Goal: Task Accomplishment & Management: Manage account settings

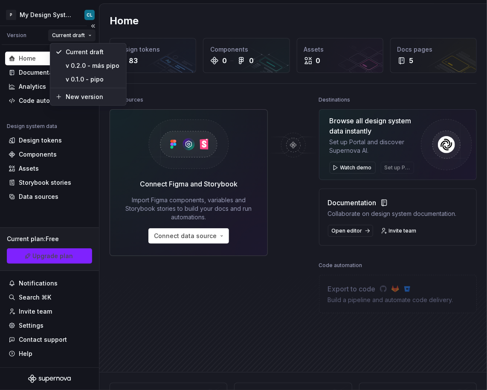
click at [66, 40] on html "P My Design System CL Version Current draft Home Documentation Analytics Code a…" at bounding box center [243, 195] width 487 height 390
click at [56, 9] on html "P My Design System CL Version Current draft Home Documentation Analytics Code a…" at bounding box center [243, 195] width 487 height 390
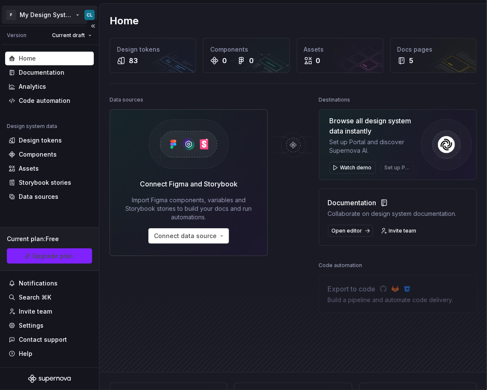
click at [57, 14] on html "P My Design System CL Version Current draft Home Documentation Analytics Code a…" at bounding box center [243, 195] width 487 height 390
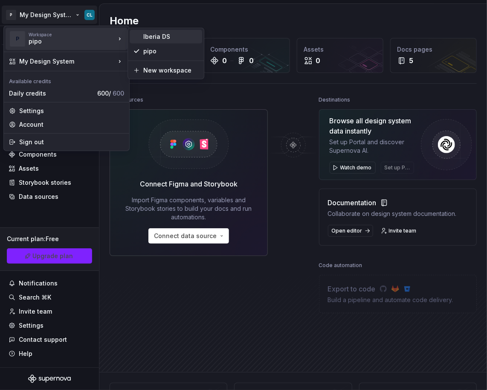
click at [157, 38] on div "Iberia DS" at bounding box center [170, 36] width 55 height 9
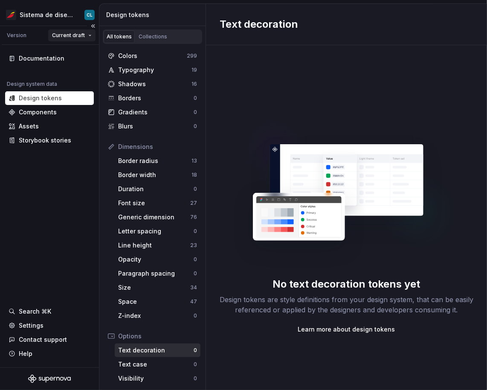
click at [69, 39] on html "Sistema de diseño Iberia CL Version Current draft Documentation Design system d…" at bounding box center [243, 195] width 487 height 390
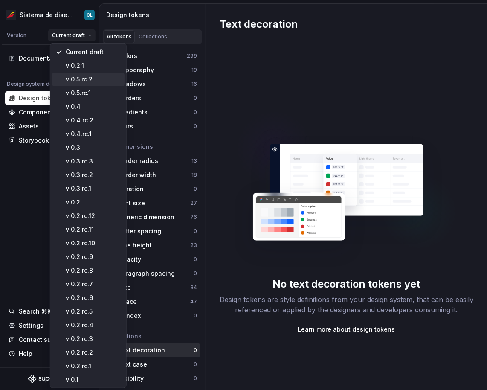
click at [95, 78] on div "v 0.5.rc.2" at bounding box center [93, 79] width 55 height 9
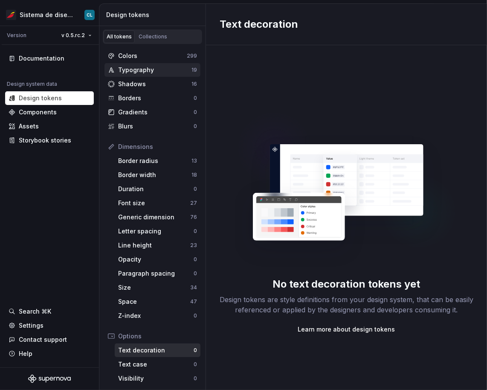
click at [141, 72] on div "Typography" at bounding box center [154, 70] width 73 height 9
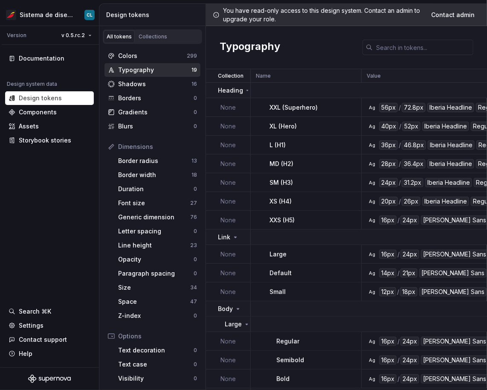
scroll to position [145, 0]
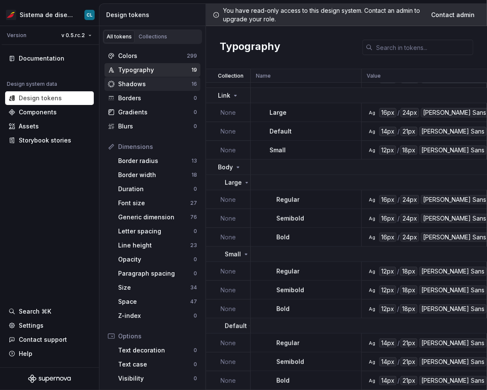
click at [146, 86] on div "Shadows" at bounding box center [154, 84] width 73 height 9
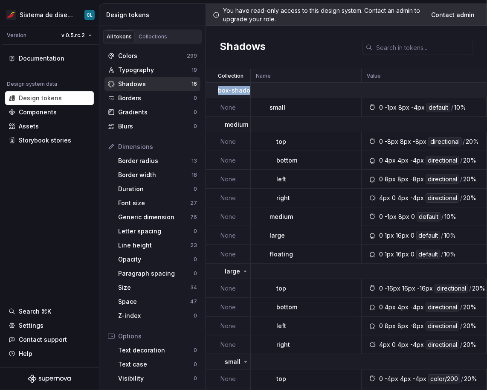
drag, startPoint x: 217, startPoint y: 87, endPoint x: 292, endPoint y: 92, distance: 75.2
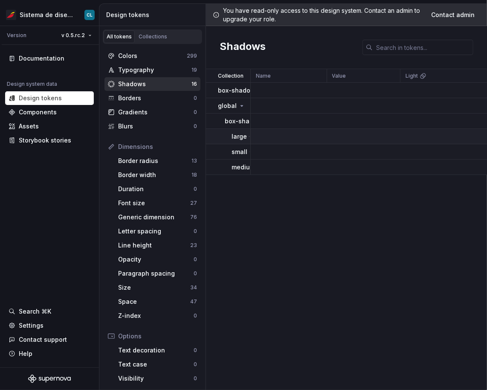
click at [238, 137] on p "large" at bounding box center [239, 136] width 15 height 9
click at [235, 92] on p "box-shadow" at bounding box center [237, 90] width 38 height 9
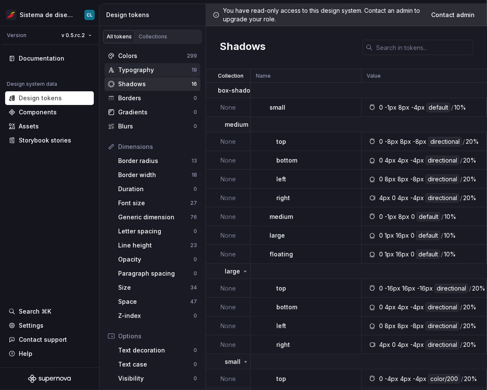
click at [148, 68] on div "Typography" at bounding box center [154, 70] width 73 height 9
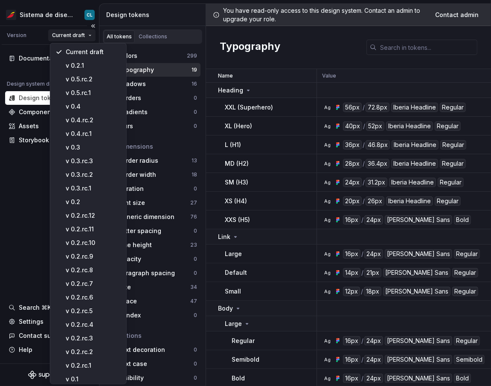
click at [77, 33] on html "Sistema de diseño Iberia CL Version Current draft Documentation Design system d…" at bounding box center [245, 193] width 491 height 386
click at [43, 16] on html "Sistema de diseño Iberia CL Version Current draft Documentation Design system d…" at bounding box center [245, 193] width 491 height 386
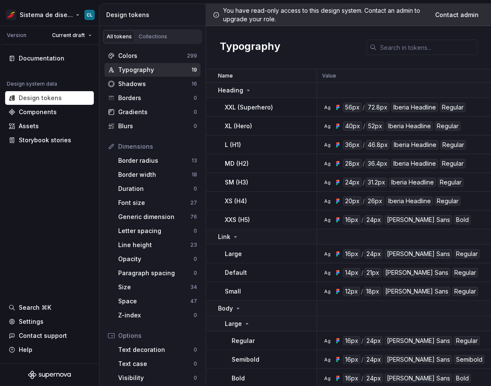
click at [43, 16] on html "Sistema de diseño Iberia CL Version Current draft Documentation Design system d…" at bounding box center [245, 193] width 491 height 386
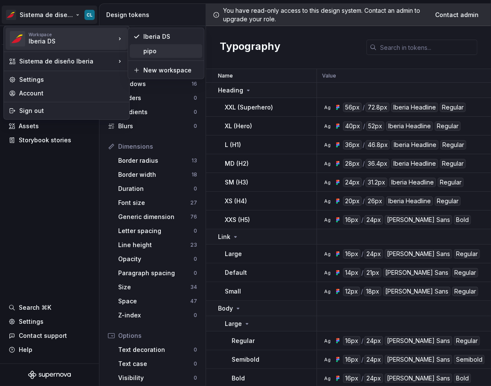
click at [155, 49] on div "pipo" at bounding box center [170, 51] width 55 height 9
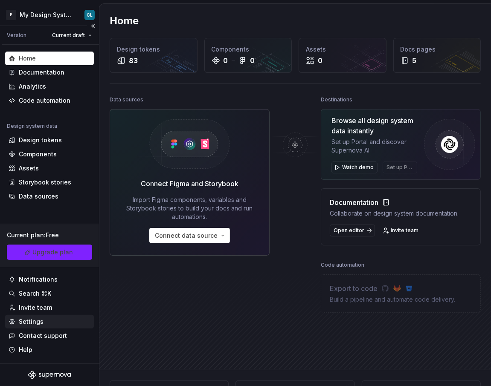
click at [30, 322] on div "Settings" at bounding box center [31, 322] width 25 height 9
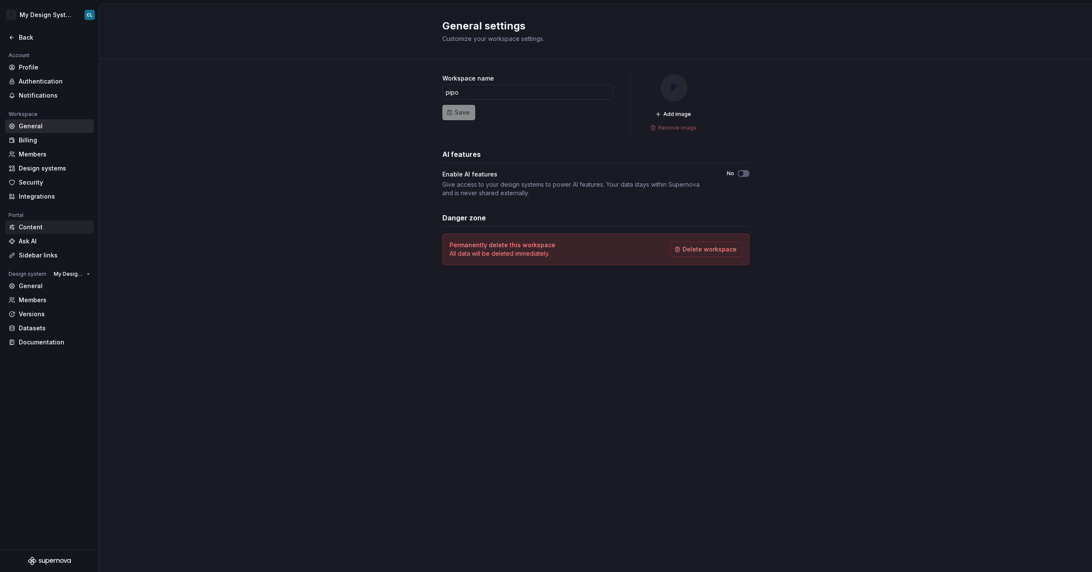
click at [36, 229] on div "Content" at bounding box center [55, 227] width 72 height 9
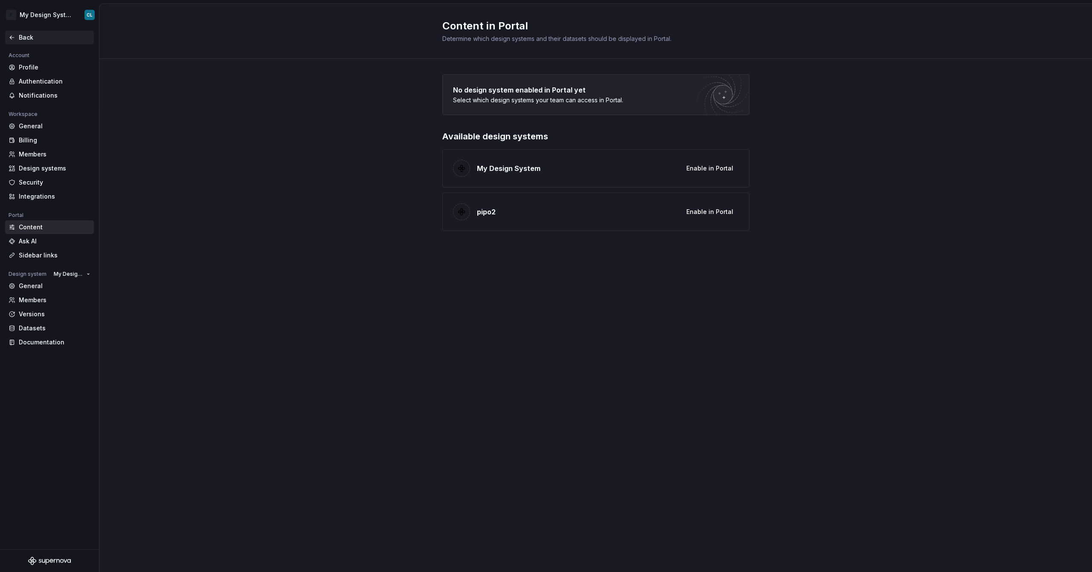
click at [31, 37] on div "Back" at bounding box center [55, 37] width 72 height 9
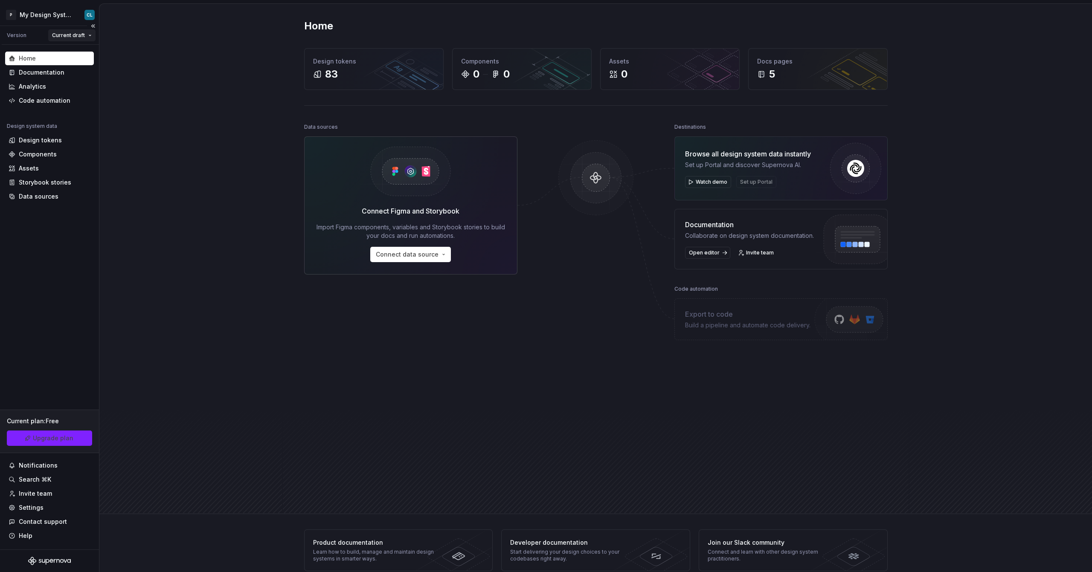
click at [76, 40] on html "P My Design System CL Version Current draft Home Documentation Analytics Code a…" at bounding box center [546, 286] width 1092 height 572
click at [55, 270] on html "P My Design System CL Version Current draft Home Documentation Analytics Code a…" at bounding box center [546, 286] width 1092 height 572
click at [58, 34] on html "P My Design System CL Version Current draft Home Documentation Analytics Code a…" at bounding box center [546, 286] width 1092 height 572
click at [83, 64] on div "v 0.2.0 - más pipo" at bounding box center [92, 65] width 55 height 9
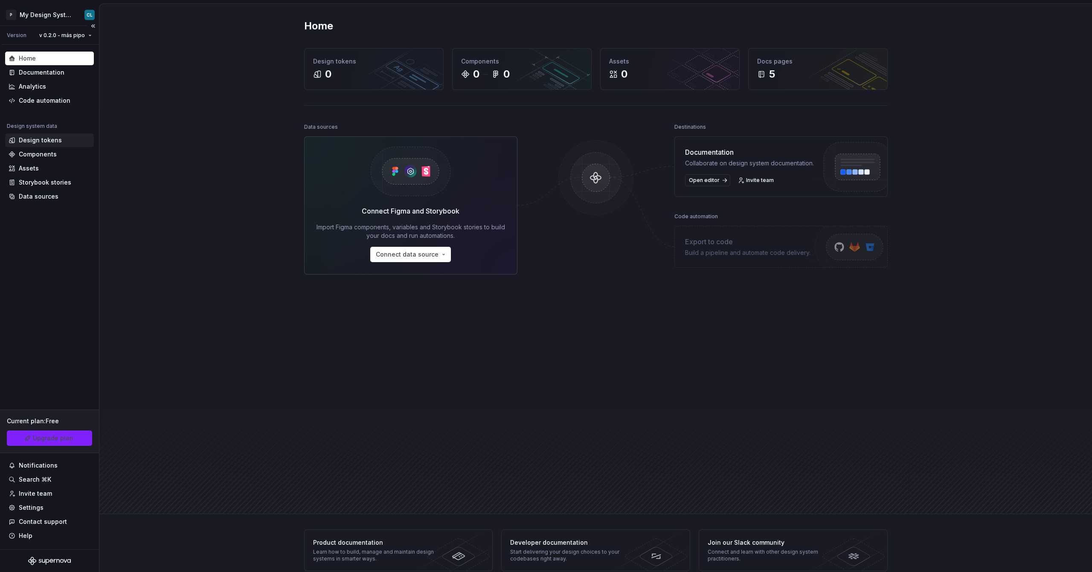
click at [39, 139] on div "Design tokens" at bounding box center [40, 140] width 43 height 9
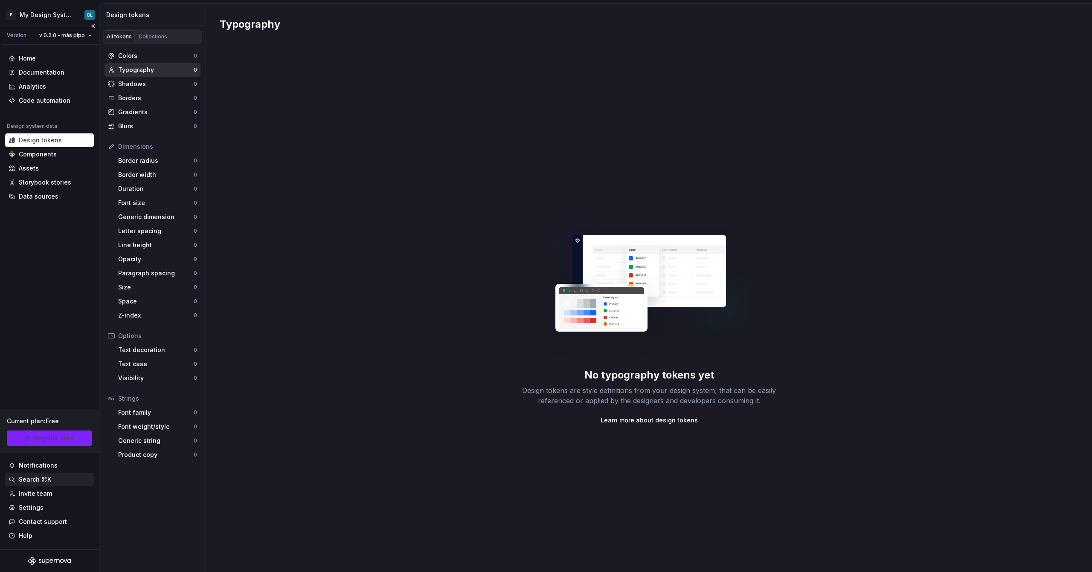
click at [64, 389] on div "Search ⌘K" at bounding box center [50, 480] width 82 height 9
click at [48, 389] on div "Settings" at bounding box center [49, 508] width 89 height 14
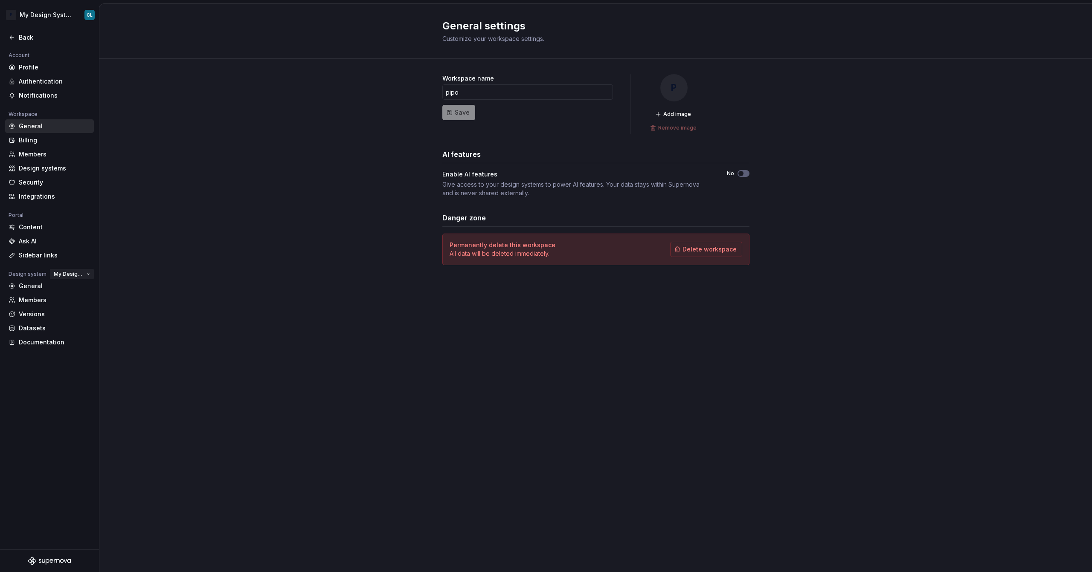
click at [78, 274] on span "My Design System" at bounding box center [68, 274] width 29 height 7
click at [76, 273] on span "My Design System" at bounding box center [68, 274] width 29 height 7
click at [34, 285] on div "General" at bounding box center [55, 286] width 72 height 9
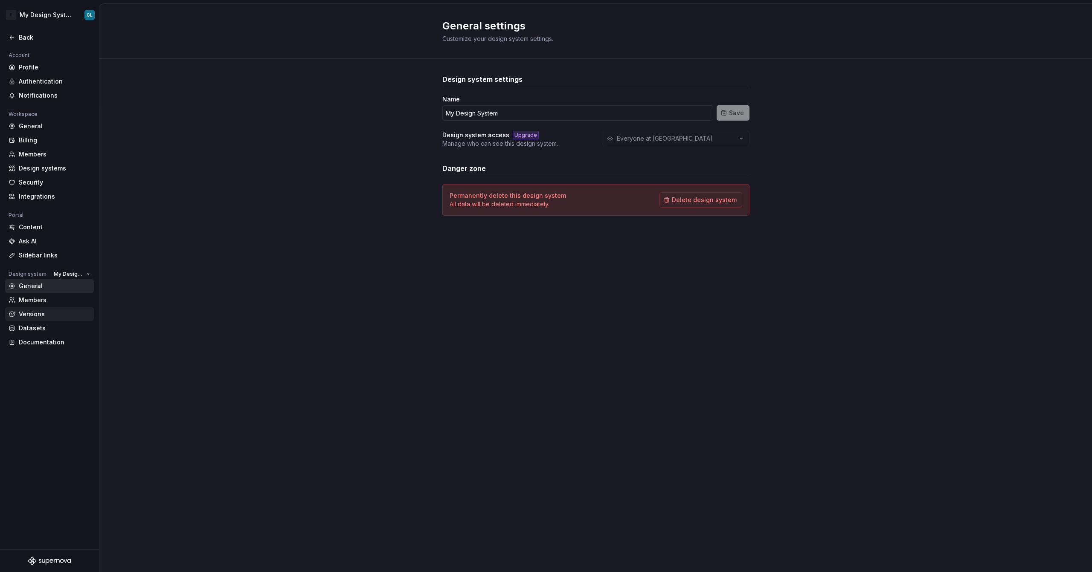
click at [34, 314] on div "Versions" at bounding box center [55, 314] width 72 height 9
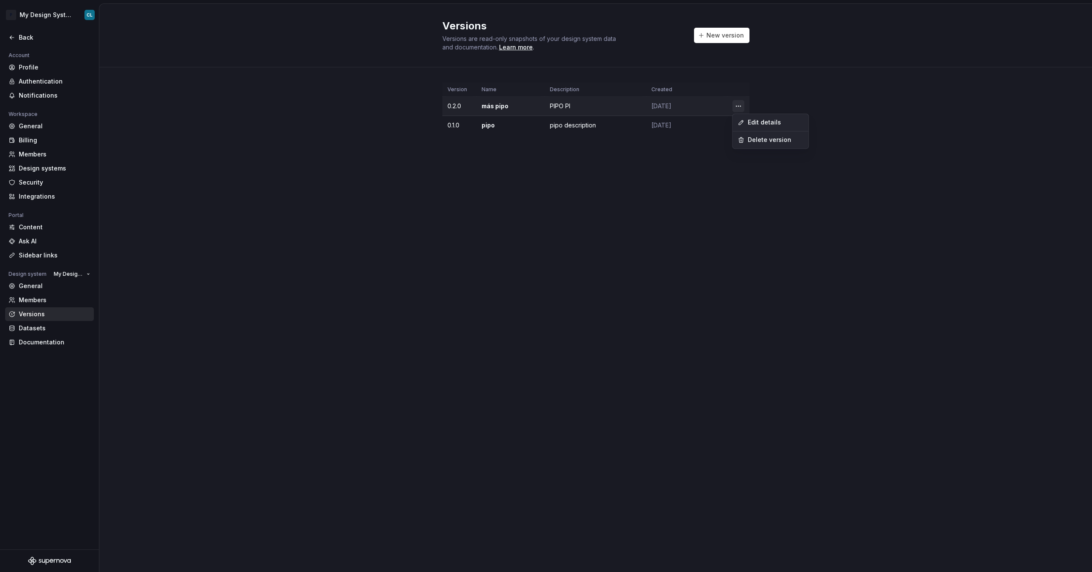
click at [487, 102] on html "P My Design System CL Back Account Profile Authentication Notifications Workspa…" at bounding box center [546, 286] width 1092 height 572
click at [487, 122] on div "Edit details" at bounding box center [775, 122] width 55 height 9
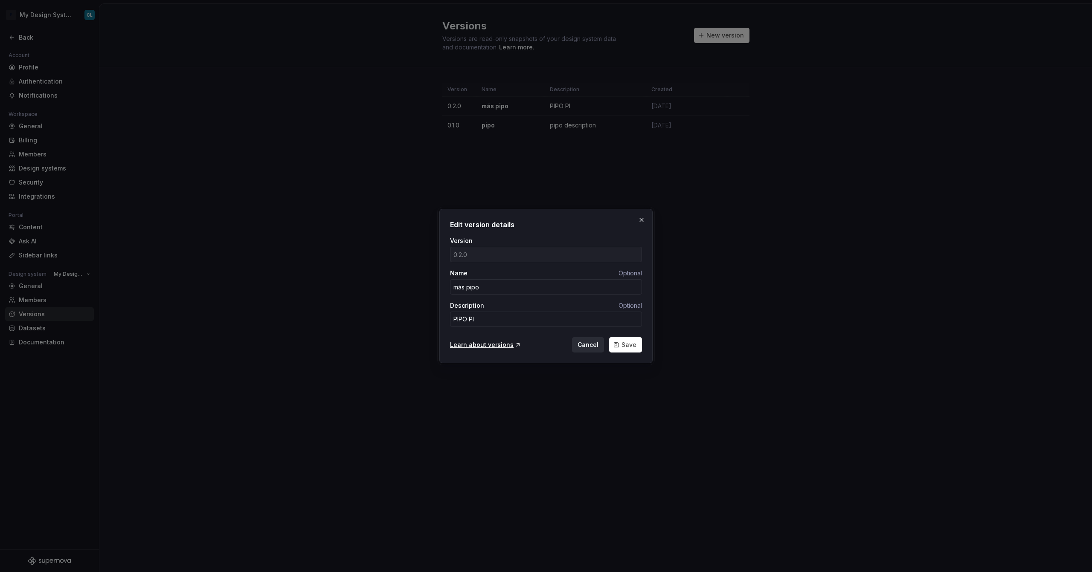
click at [487, 345] on span "Cancel" at bounding box center [588, 345] width 21 height 9
type textarea "*"
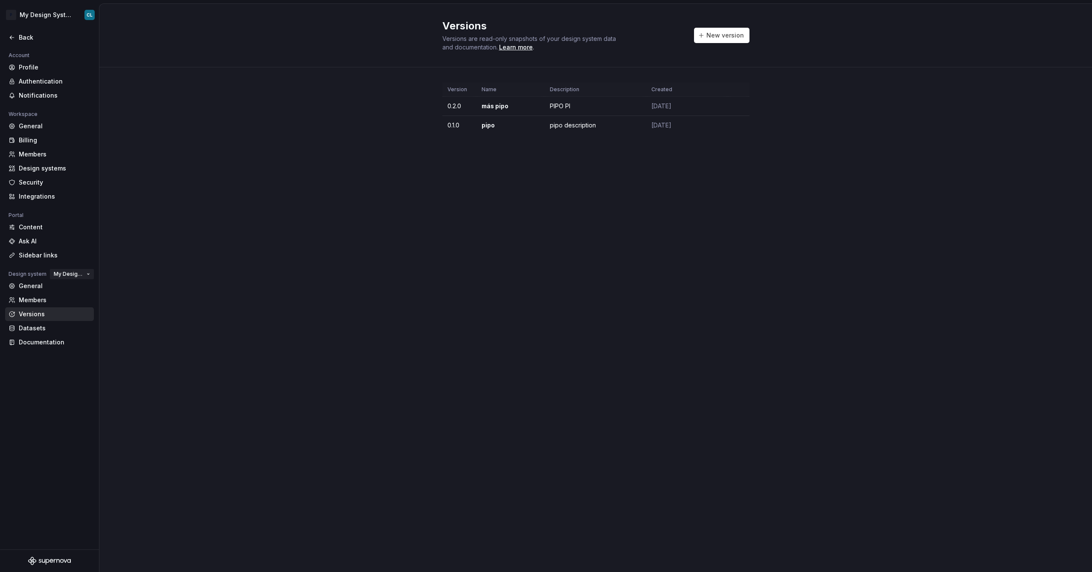
click at [81, 274] on span "My Design System" at bounding box center [68, 274] width 29 height 7
click at [46, 124] on div "General" at bounding box center [55, 126] width 72 height 9
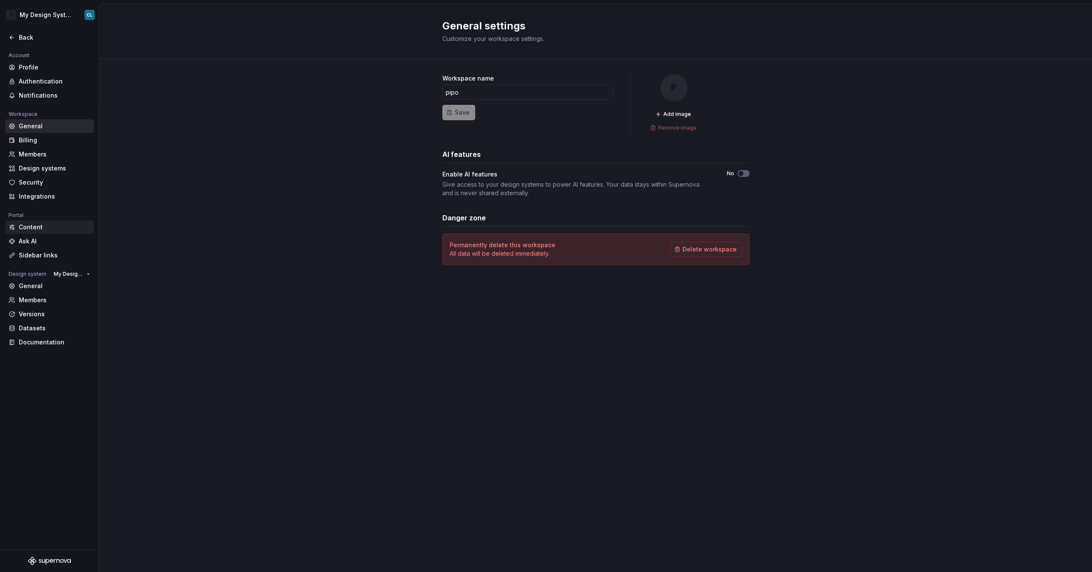
click at [40, 229] on div "Content" at bounding box center [55, 227] width 72 height 9
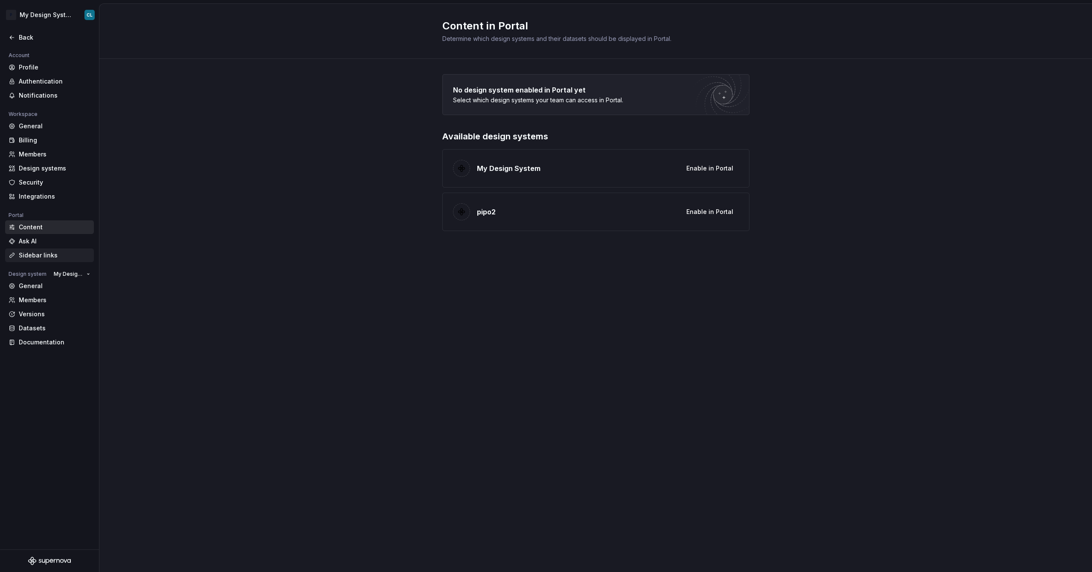
click at [42, 259] on div "Sidebar links" at bounding box center [55, 255] width 72 height 9
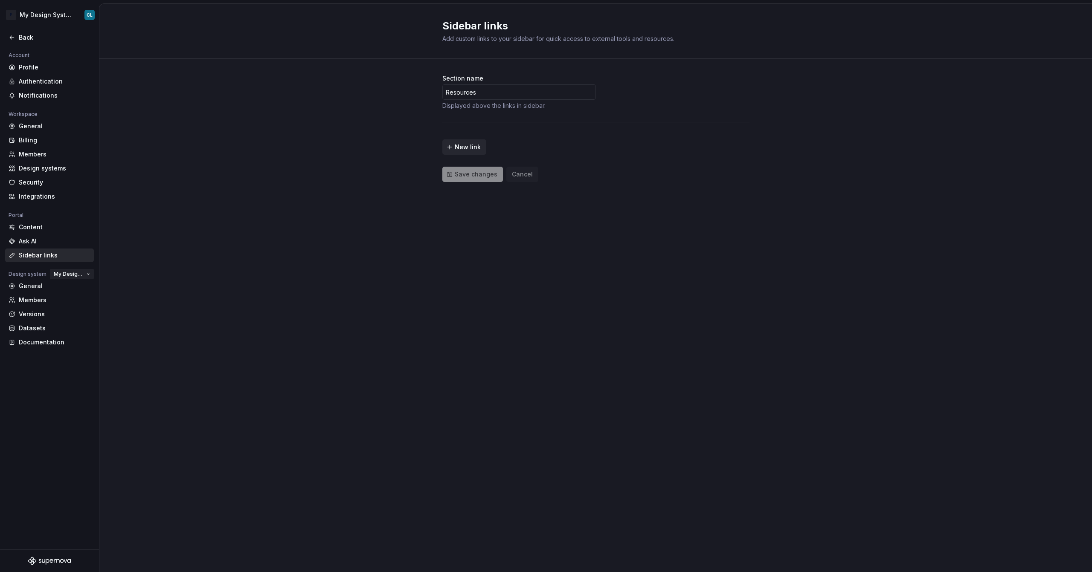
click at [79, 273] on span "My Design System" at bounding box center [68, 274] width 29 height 7
click at [239, 255] on div "Sidebar links Add custom links to your sidebar for quick access to external too…" at bounding box center [595, 288] width 993 height 569
click at [48, 285] on div "General" at bounding box center [55, 286] width 72 height 9
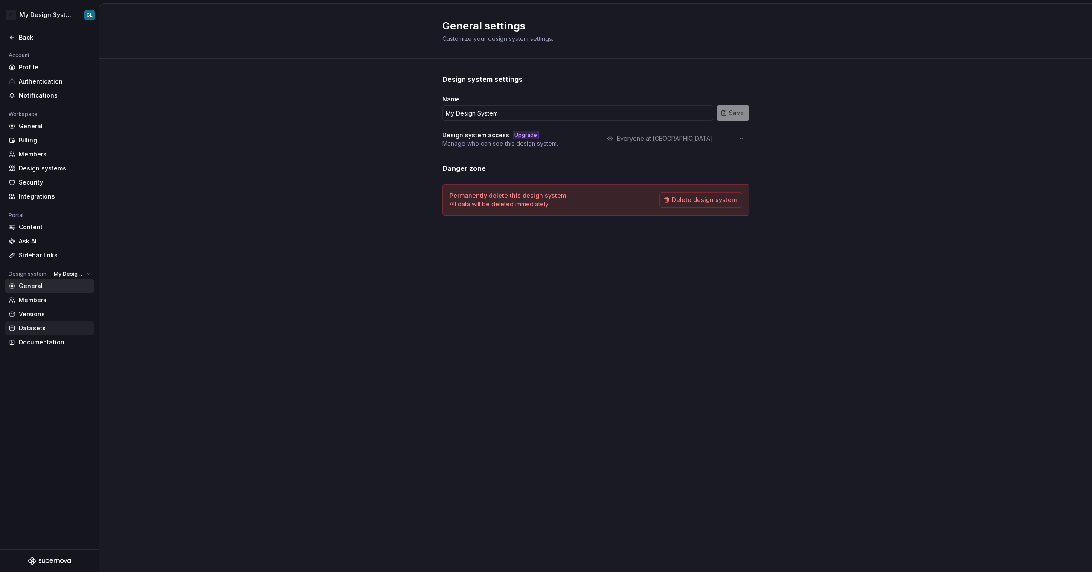
click at [37, 333] on div "Datasets" at bounding box center [49, 329] width 89 height 14
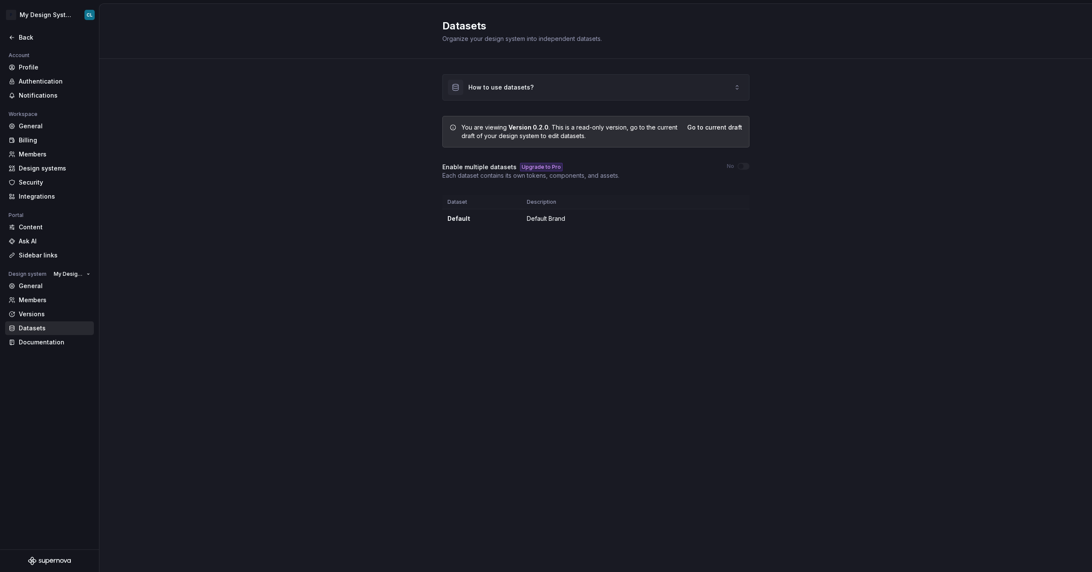
click at [705, 84] on div "How to use datasets?" at bounding box center [596, 88] width 306 height 26
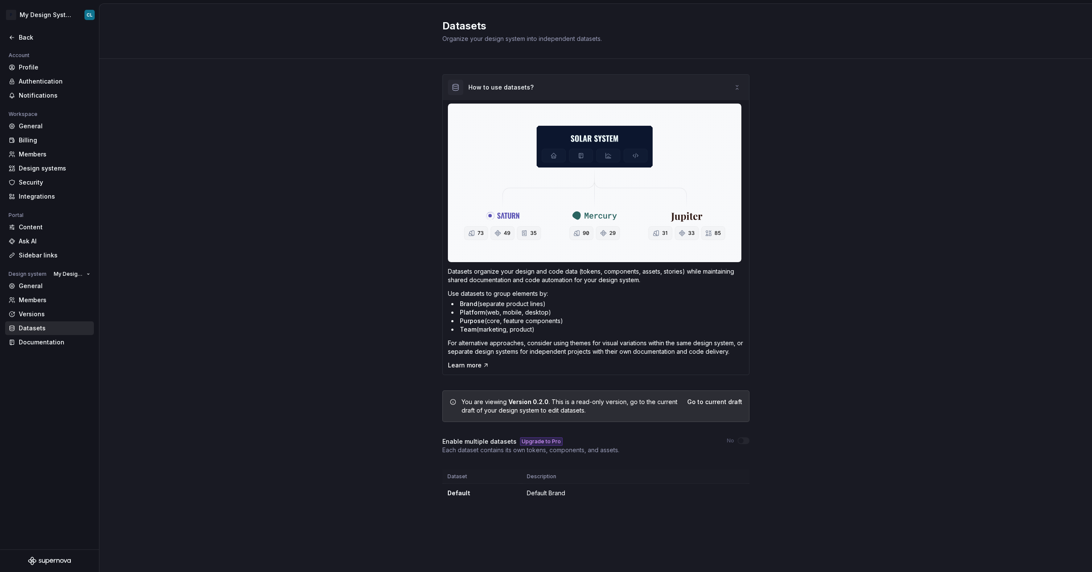
click at [705, 84] on div "How to use datasets?" at bounding box center [596, 88] width 306 height 26
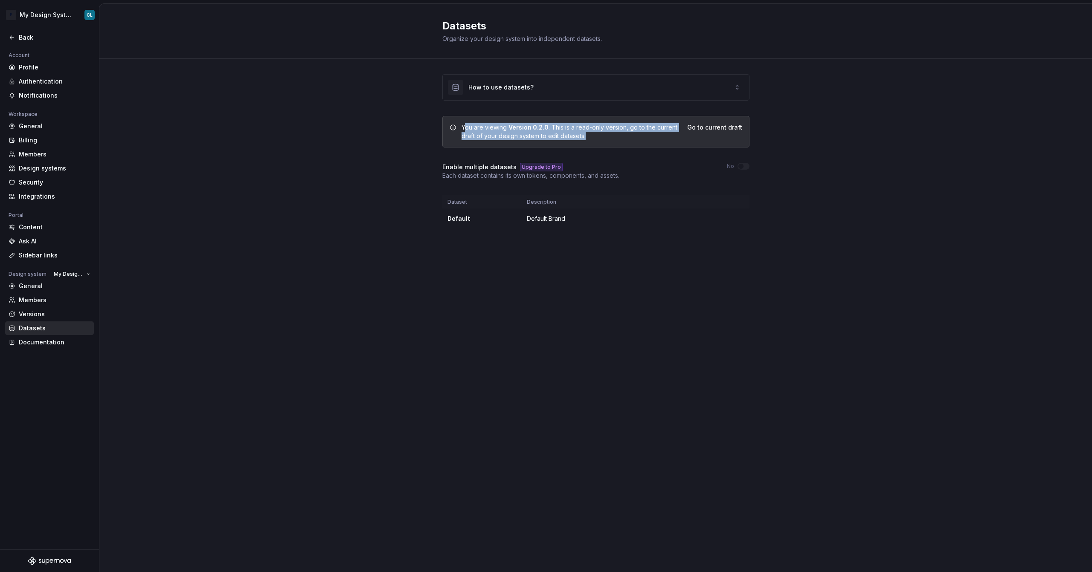
drag, startPoint x: 463, startPoint y: 127, endPoint x: 599, endPoint y: 142, distance: 136.9
click at [599, 142] on div "You are viewing Version 0.2.0 . This is a read-only version, go to the current …" at bounding box center [595, 132] width 307 height 32
click at [600, 140] on div "You are viewing Version 0.2.0 . This is a read-only version, go to the current …" at bounding box center [595, 132] width 307 height 32
click at [38, 313] on div "Versions" at bounding box center [55, 314] width 72 height 9
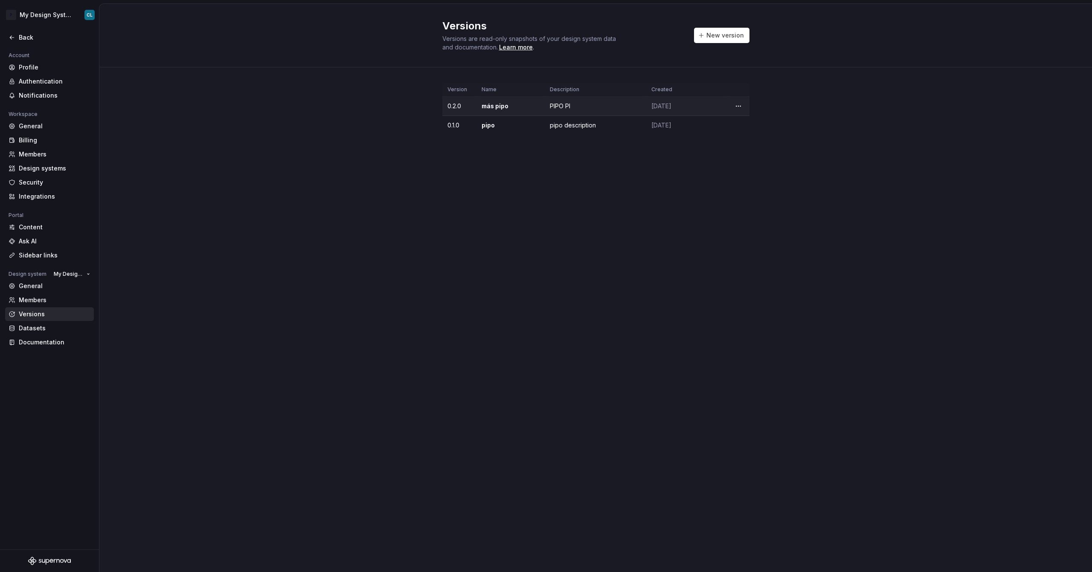
click at [442, 105] on td "0.2.0" at bounding box center [459, 106] width 34 height 19
click at [693, 131] on td "4 months ago" at bounding box center [686, 125] width 81 height 19
click at [573, 125] on div "pipo description" at bounding box center [595, 125] width 91 height 9
